Goal: Information Seeking & Learning: Learn about a topic

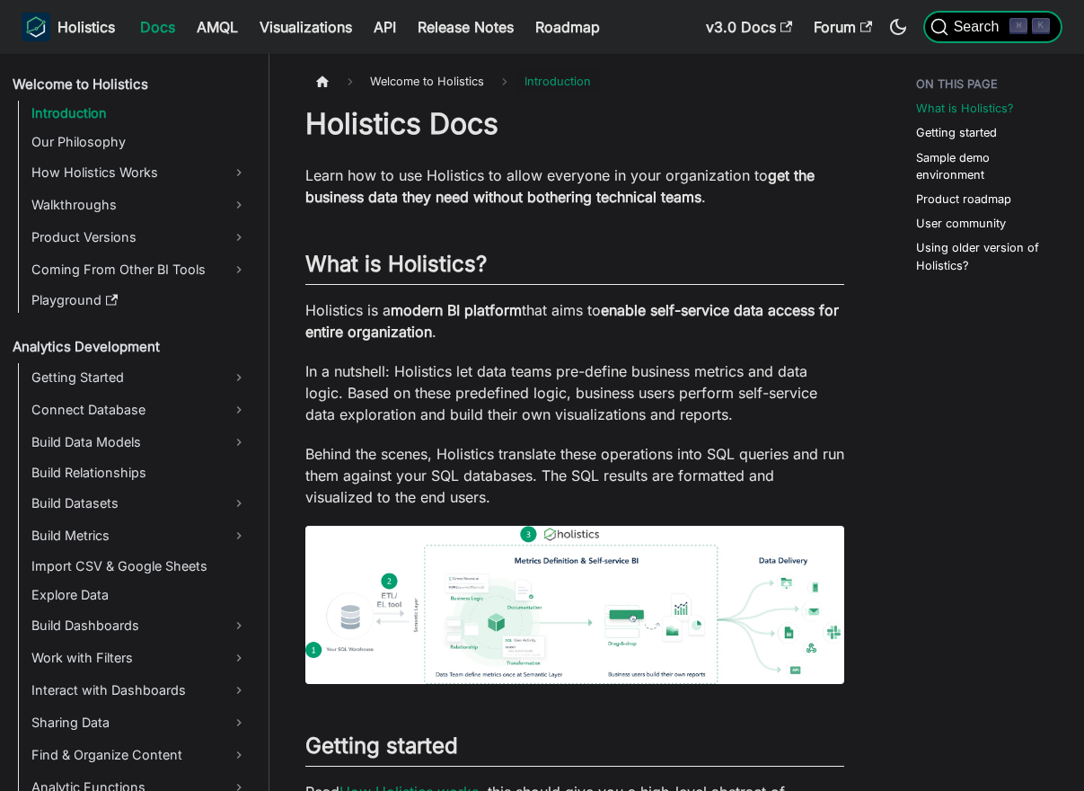
click at [987, 25] on span "Search" at bounding box center [980, 27] width 62 height 16
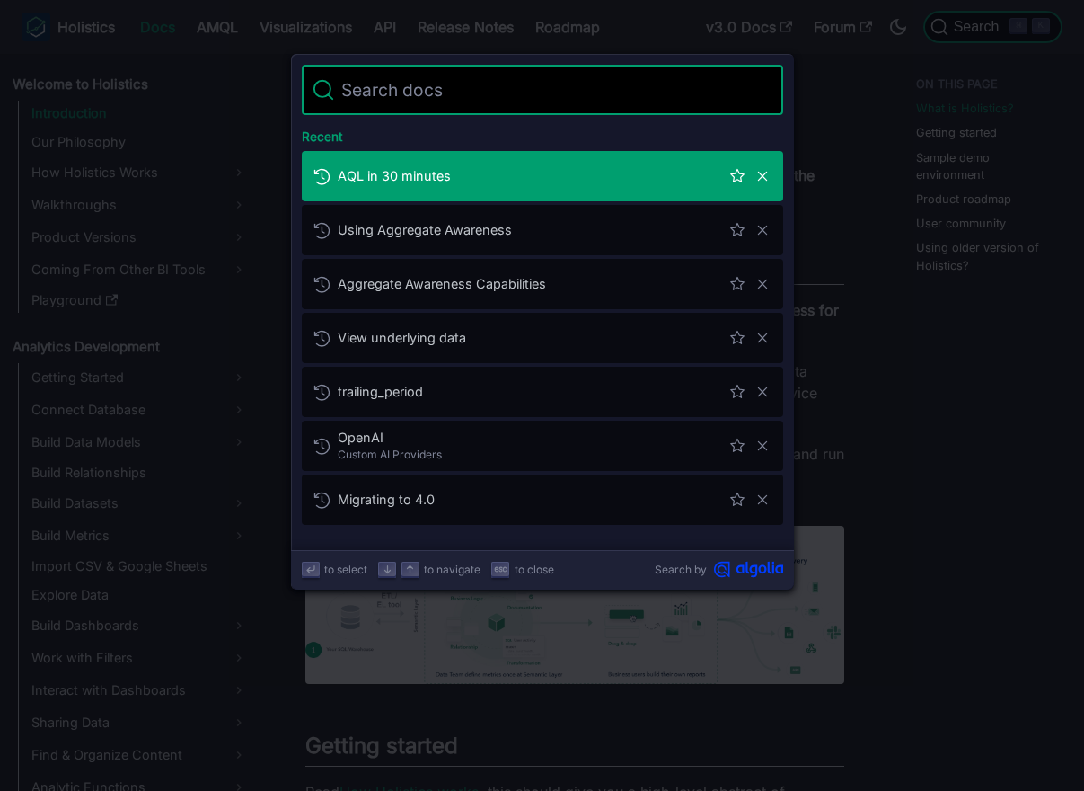
type input "e"
type input "f"
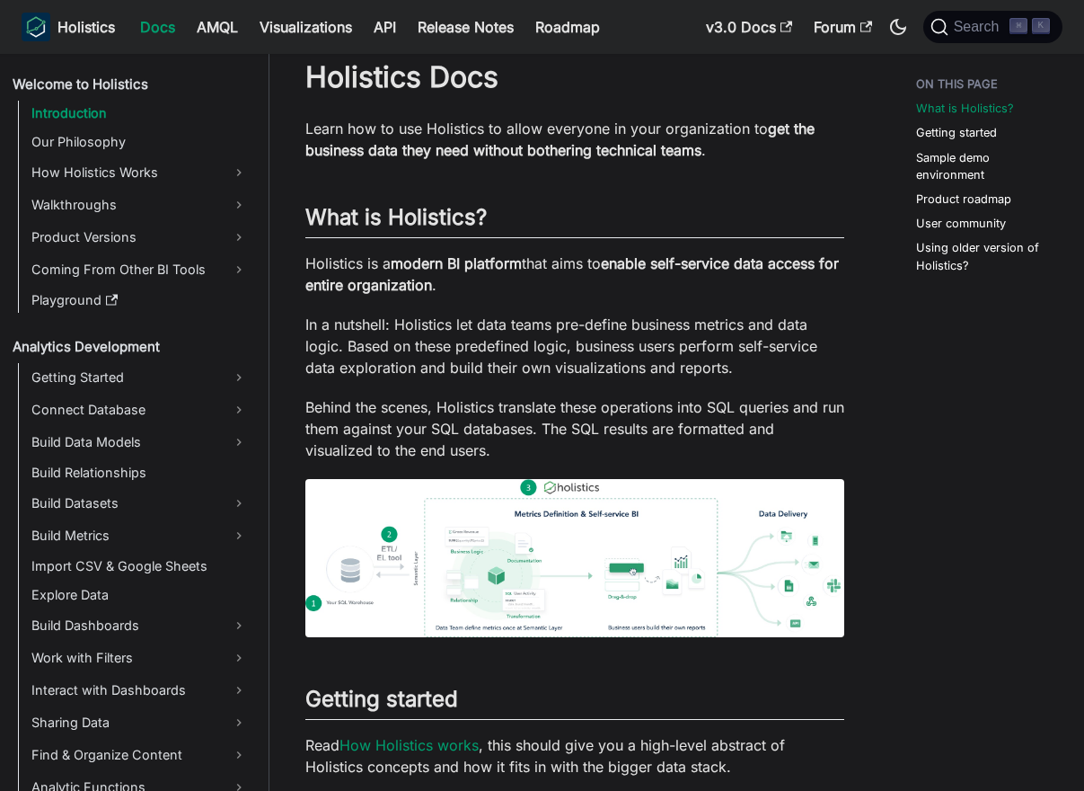
scroll to position [43, 0]
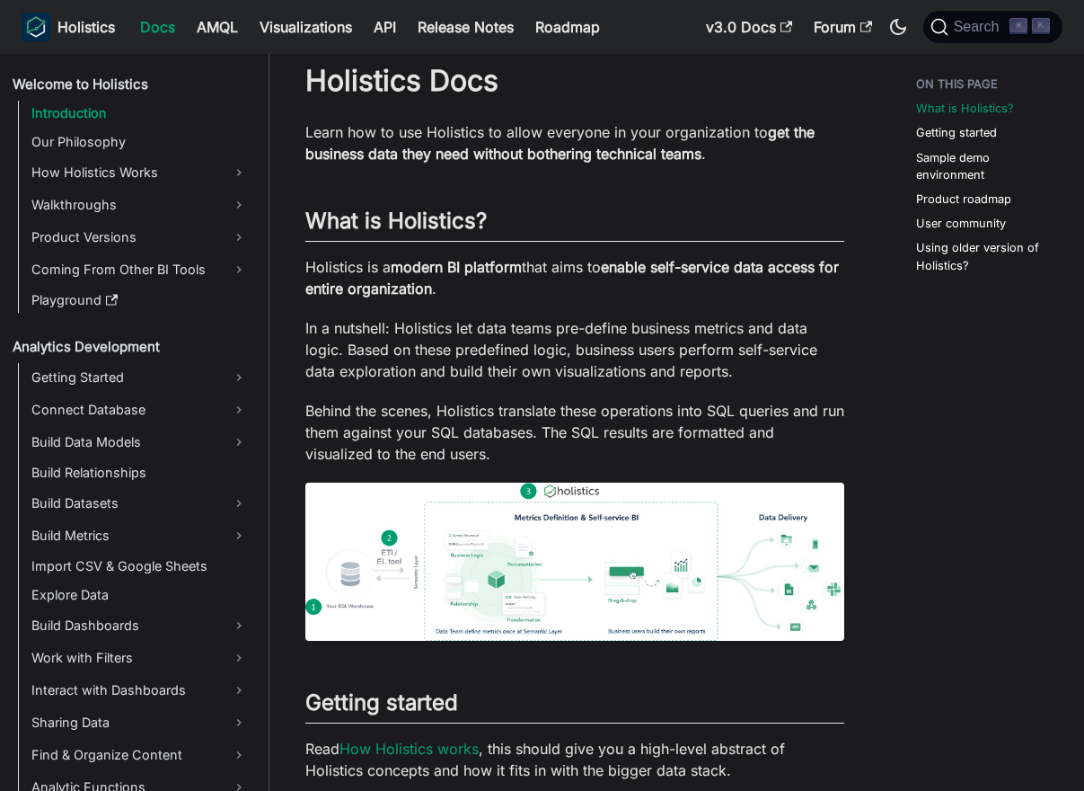
click at [582, 572] on img at bounding box center [574, 561] width 539 height 158
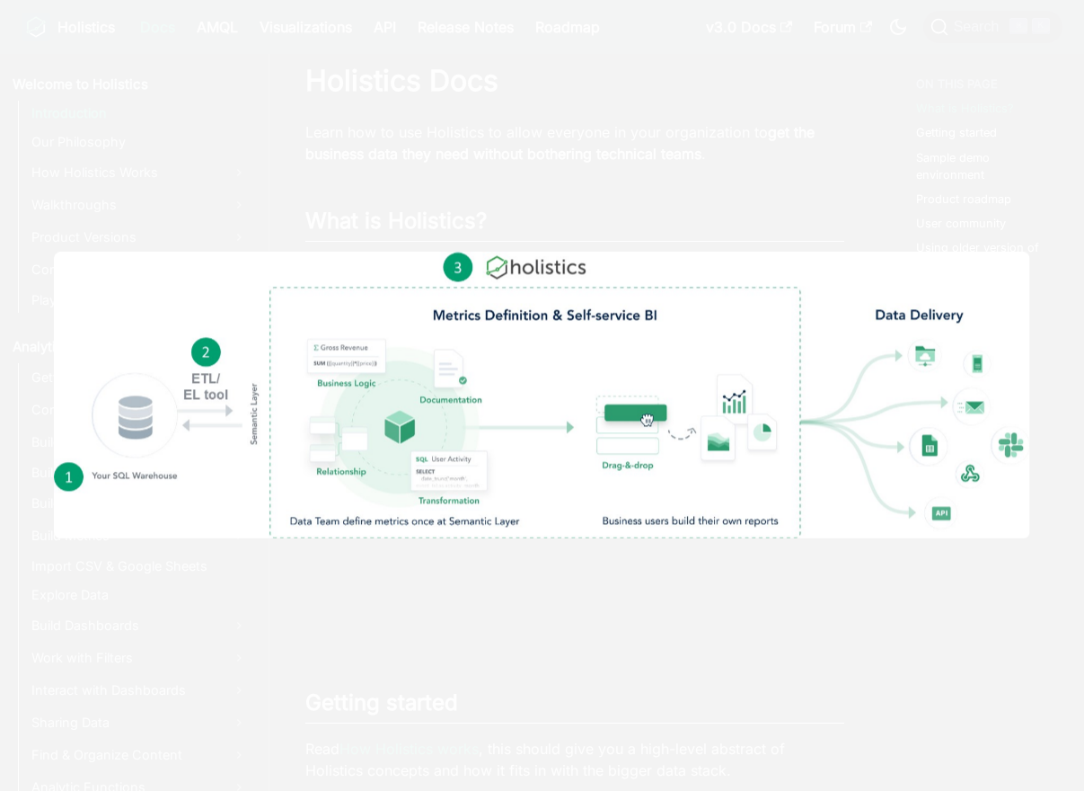
click at [516, 172] on div at bounding box center [542, 395] width 1084 height 791
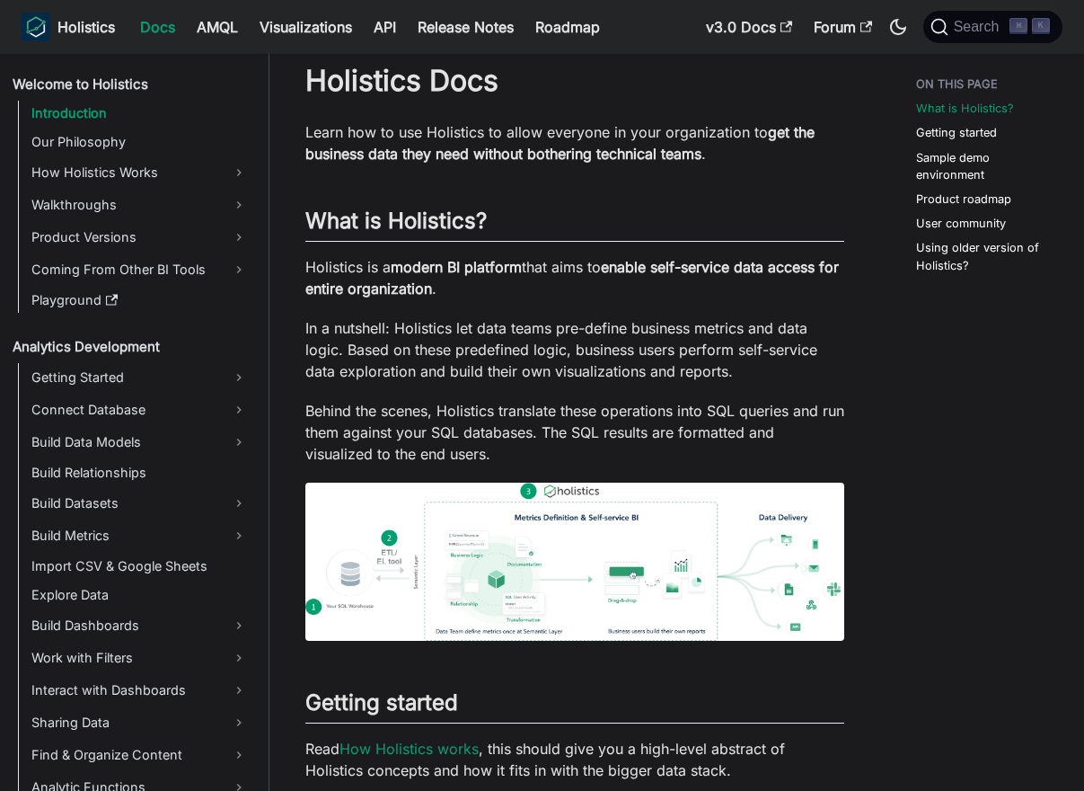
click at [498, 576] on img at bounding box center [574, 561] width 539 height 158
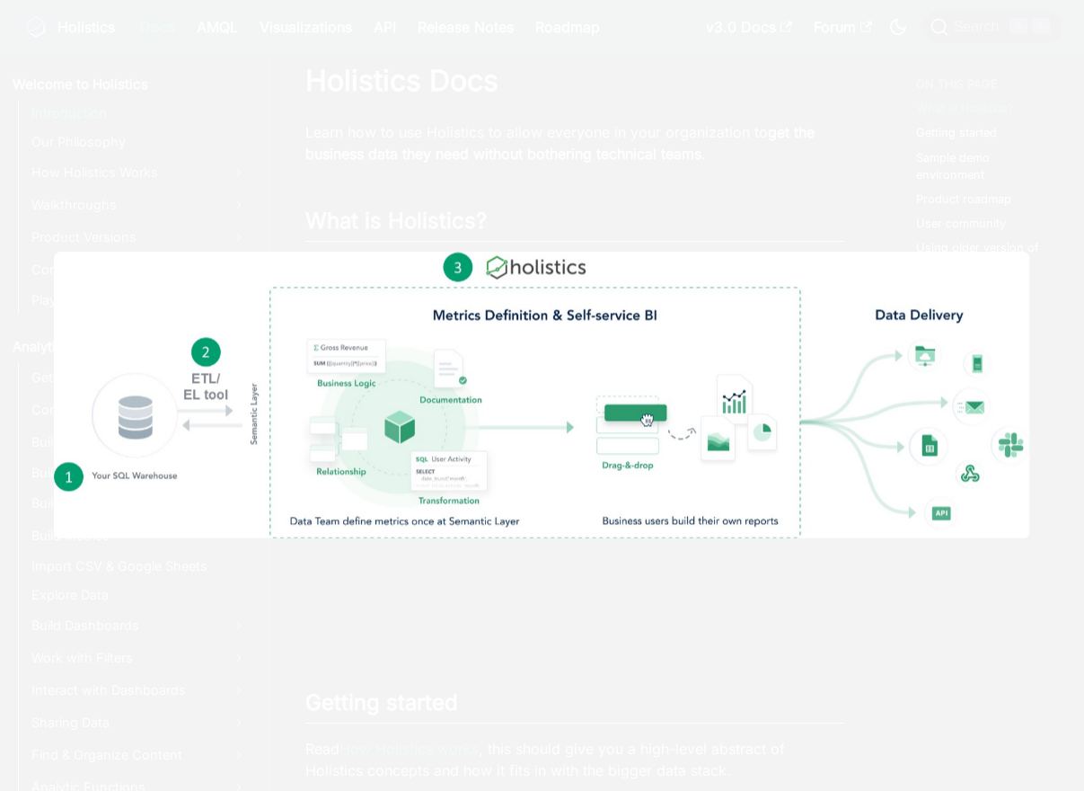
click at [509, 157] on div at bounding box center [542, 395] width 1084 height 791
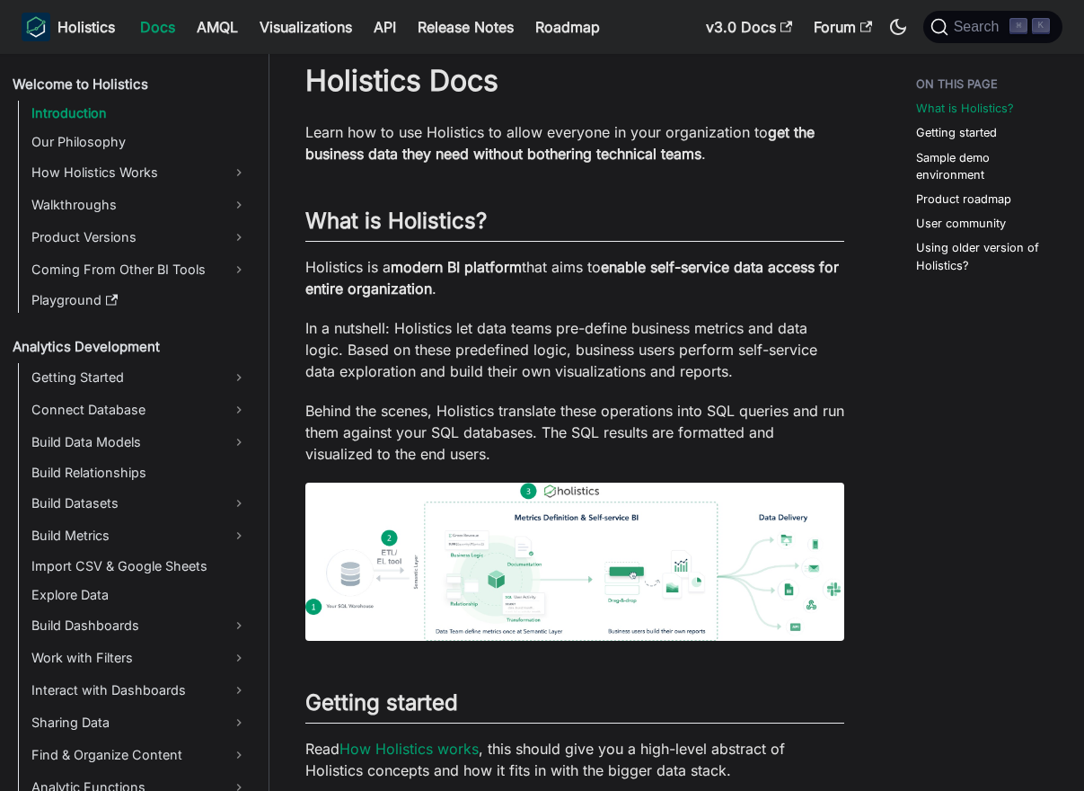
scroll to position [0, 0]
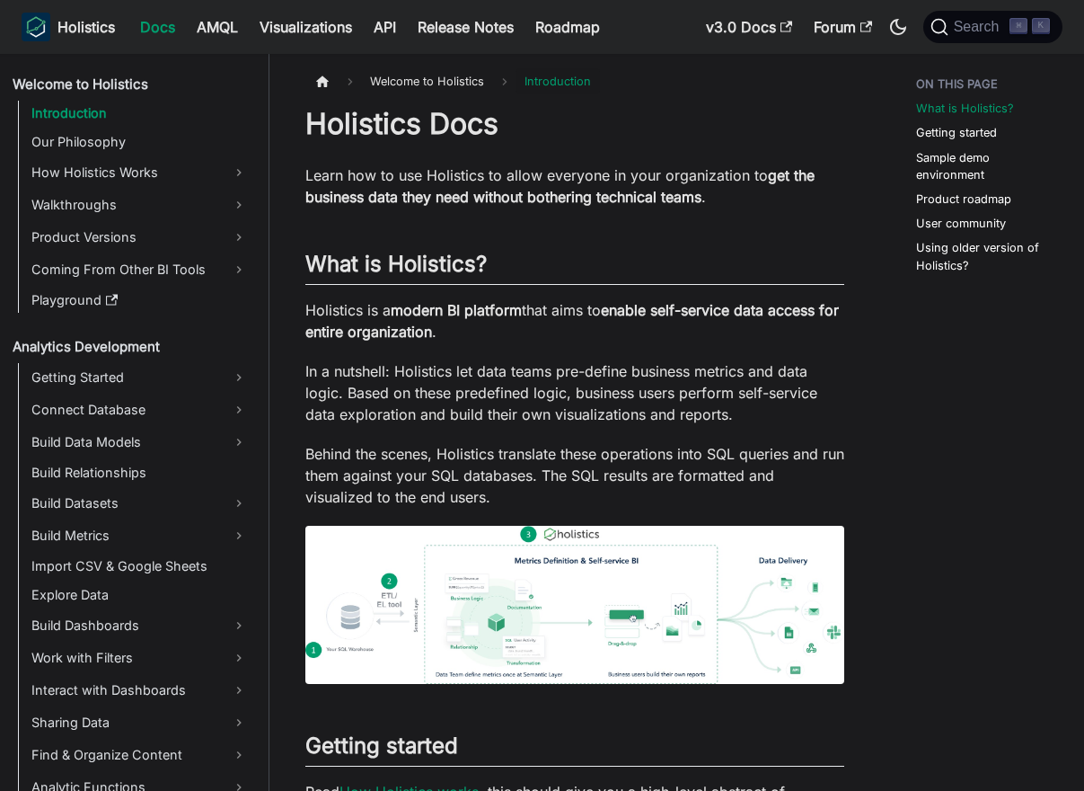
click at [453, 542] on img at bounding box center [574, 605] width 539 height 158
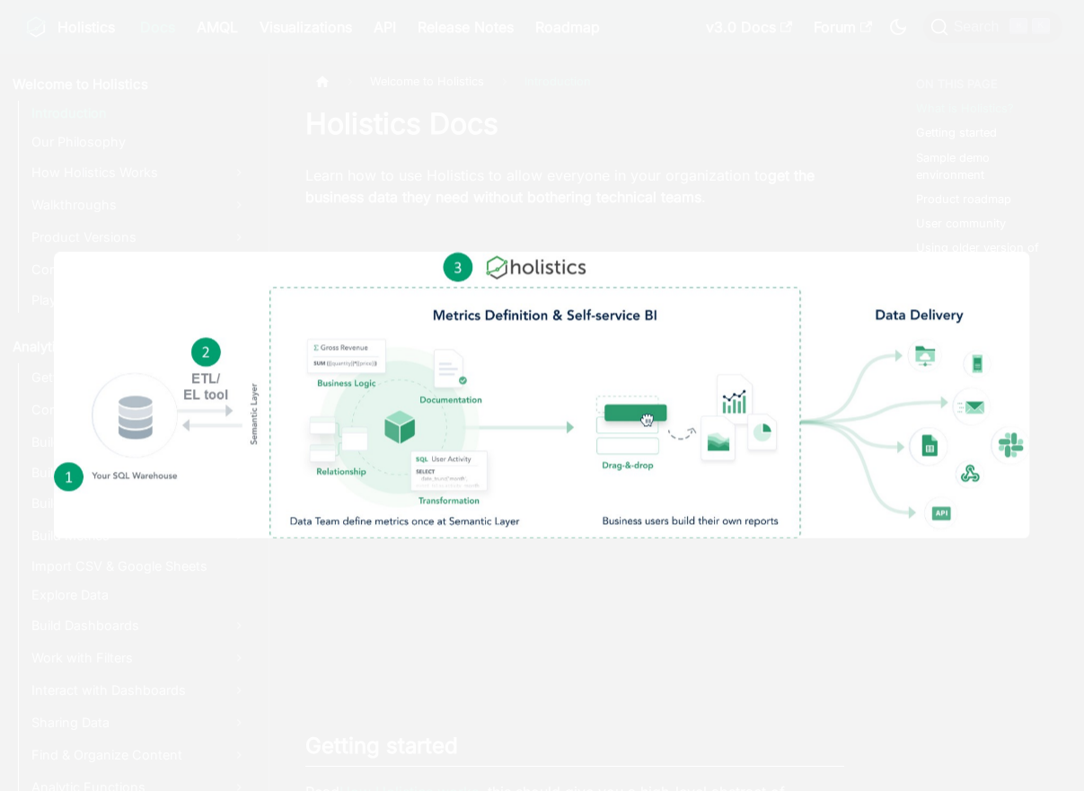
click at [544, 143] on div at bounding box center [542, 395] width 1084 height 791
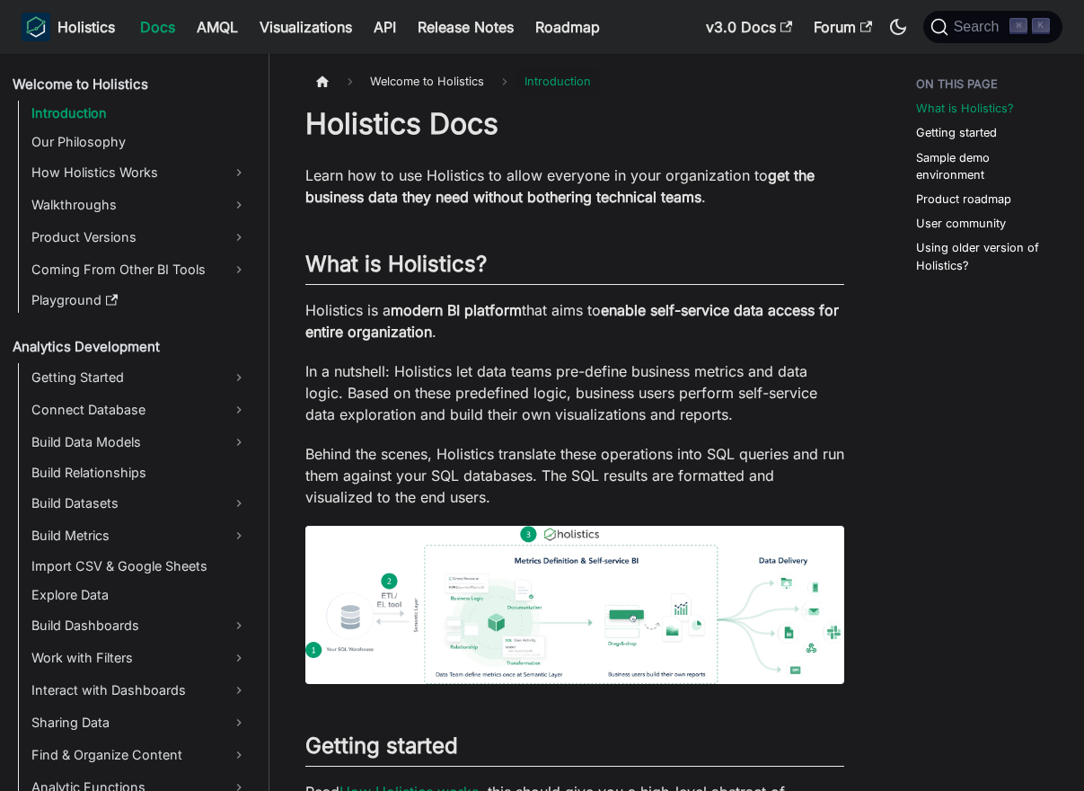
click at [527, 530] on img at bounding box center [574, 605] width 539 height 158
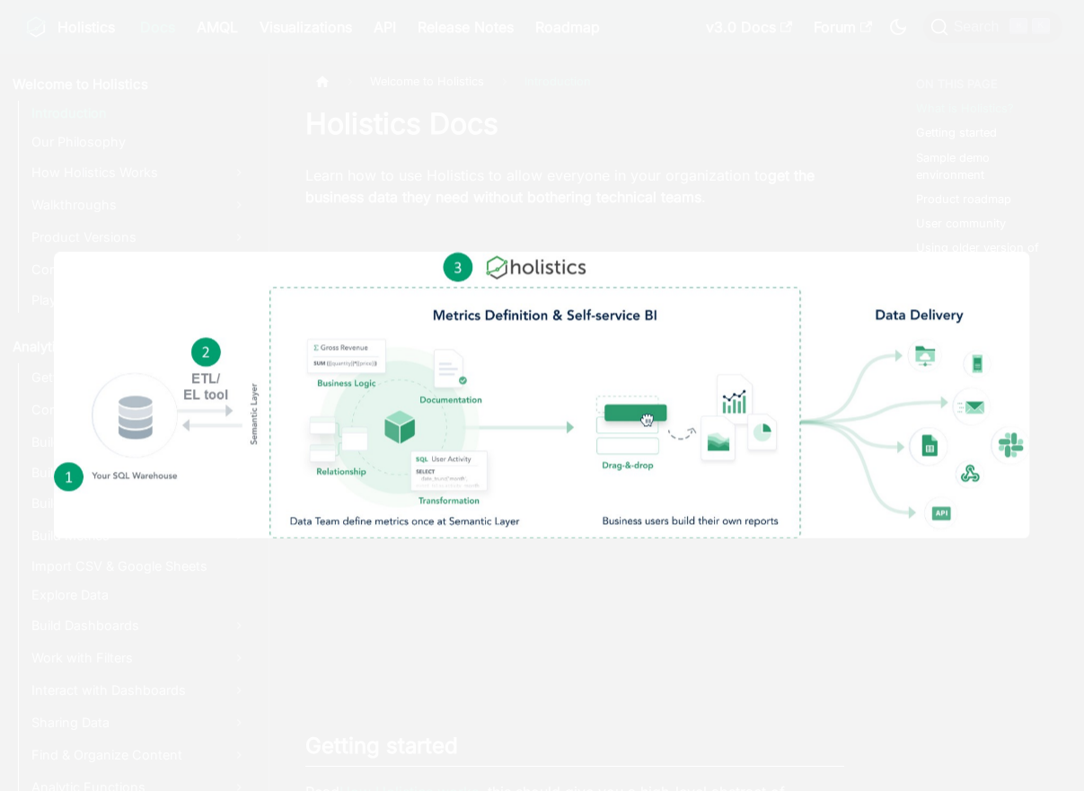
click at [616, 197] on div at bounding box center [542, 395] width 1084 height 791
